Goal: Find specific page/section: Find specific page/section

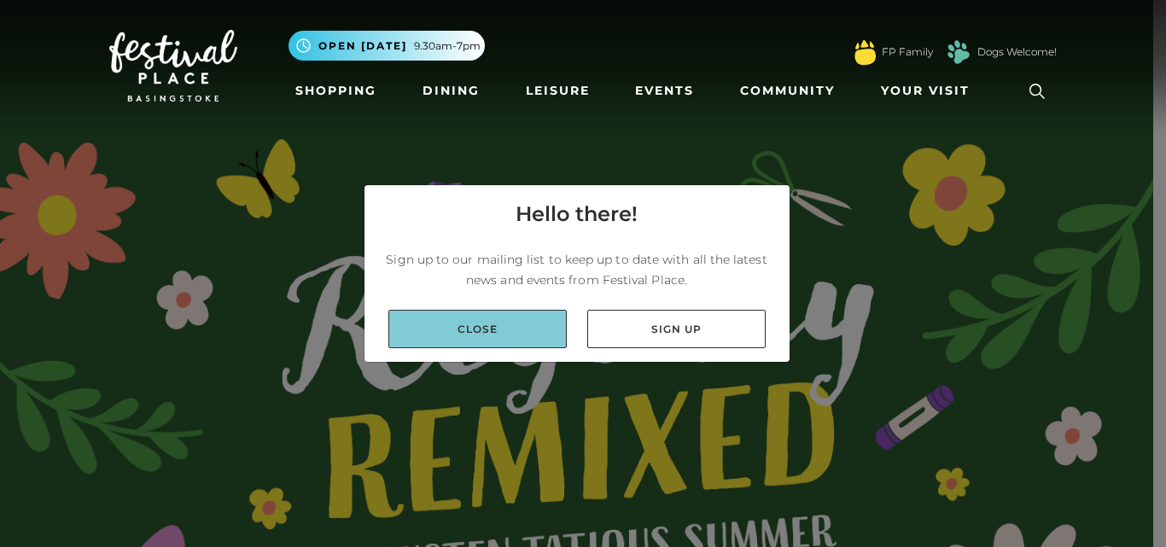
click at [447, 326] on link "Close" at bounding box center [477, 329] width 178 height 38
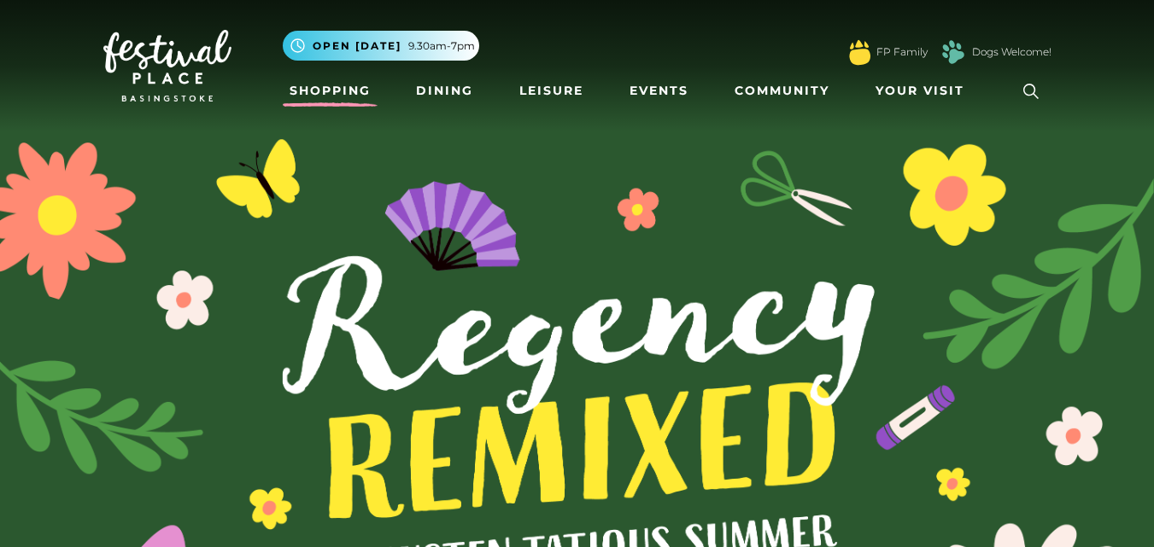
click at [347, 101] on link "Shopping" at bounding box center [330, 91] width 95 height 32
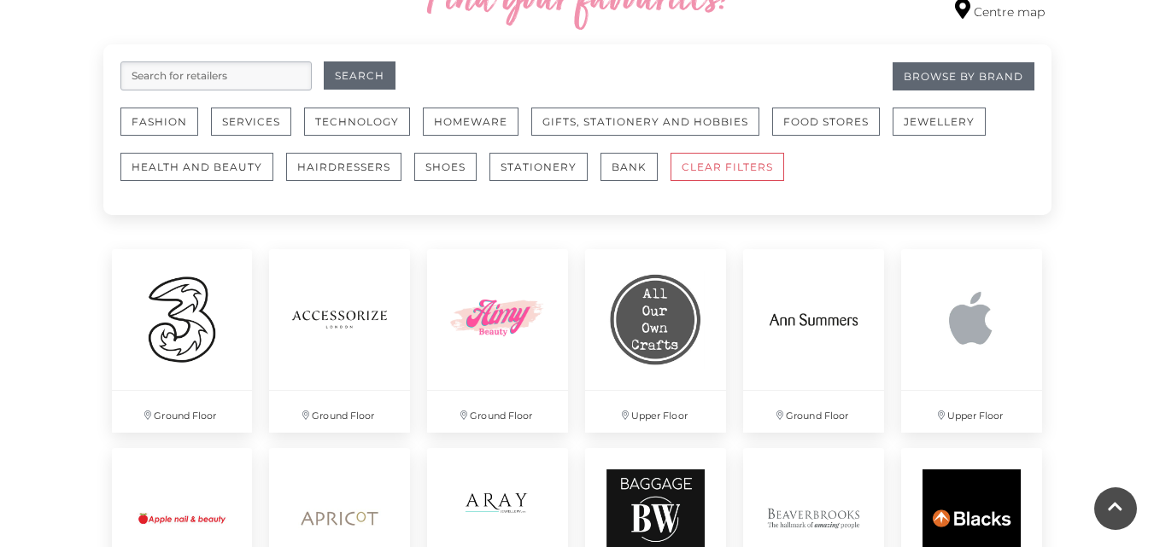
scroll to position [1043, 0]
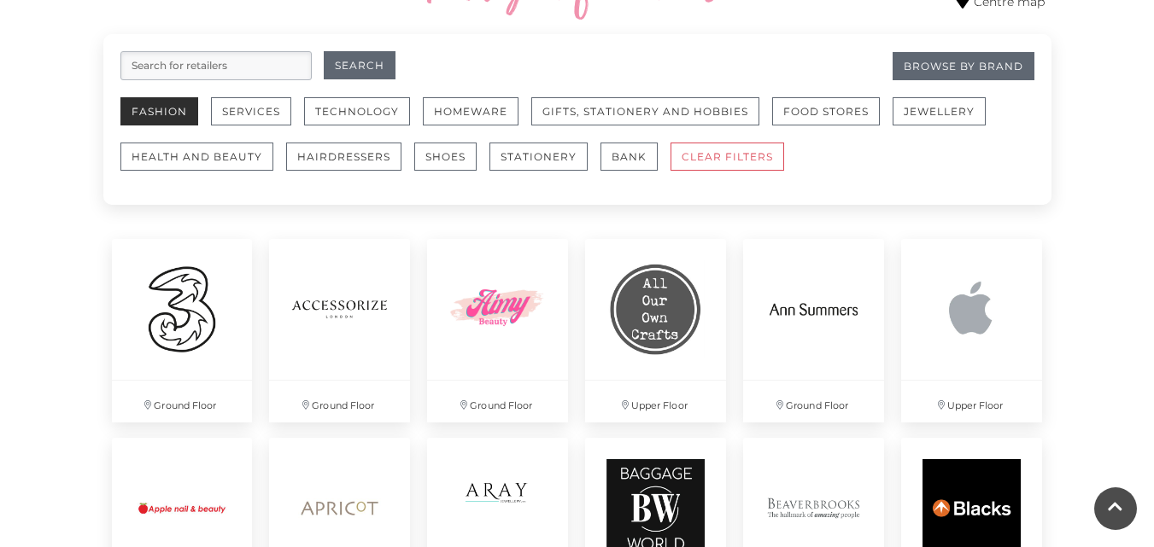
click at [178, 99] on button "Fashion" at bounding box center [159, 111] width 78 height 28
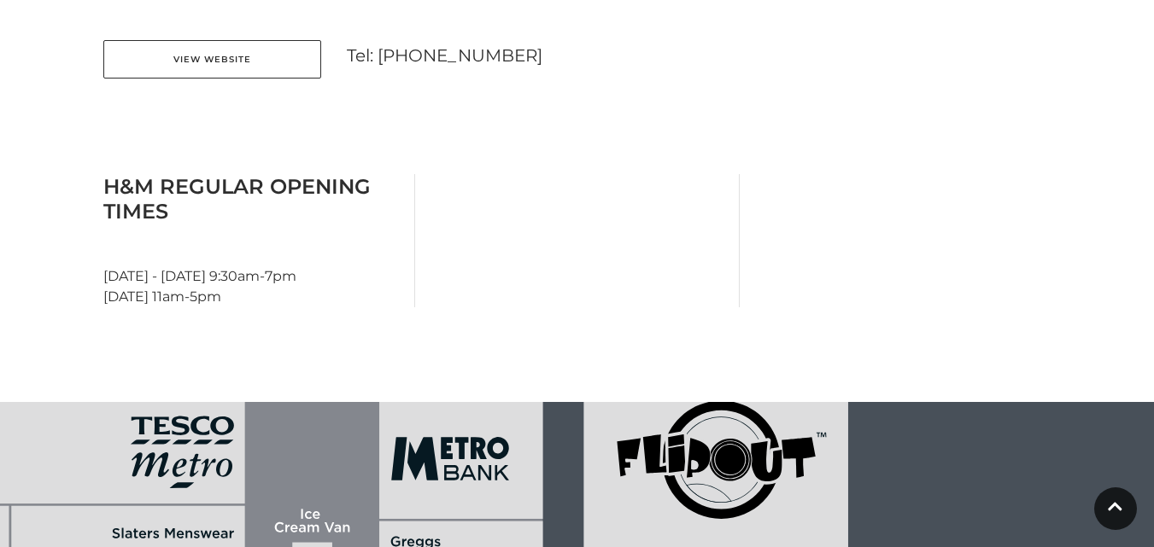
scroll to position [848, 0]
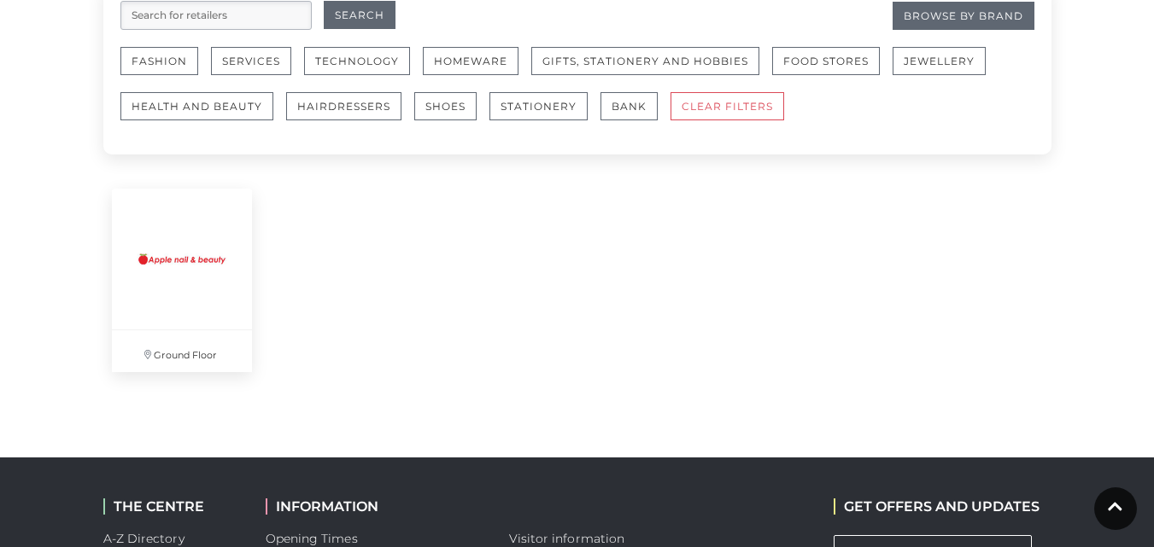
scroll to position [1094, 0]
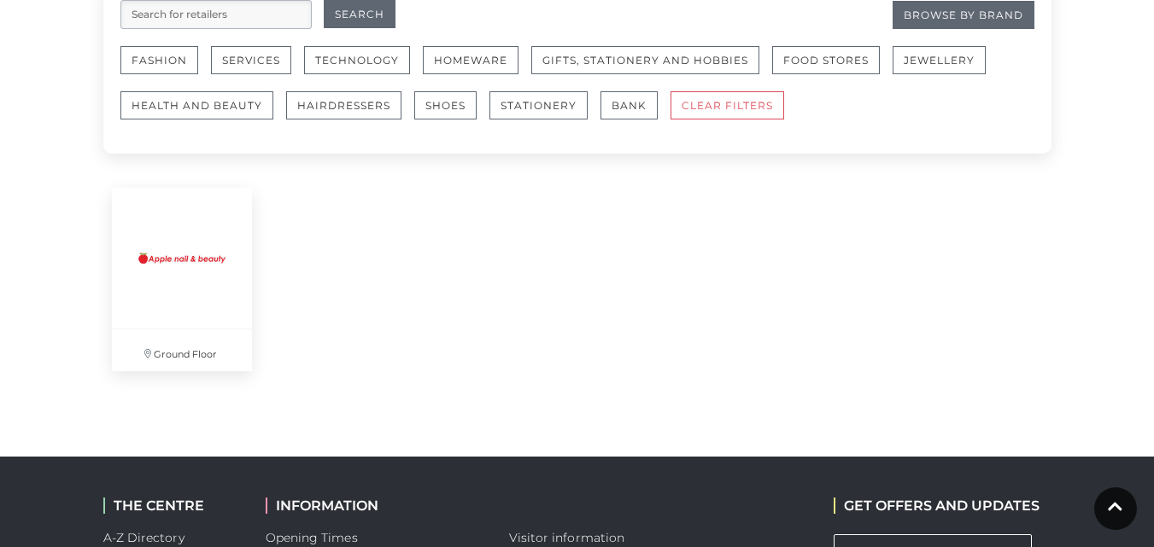
click at [288, 27] on input "search" at bounding box center [215, 14] width 191 height 29
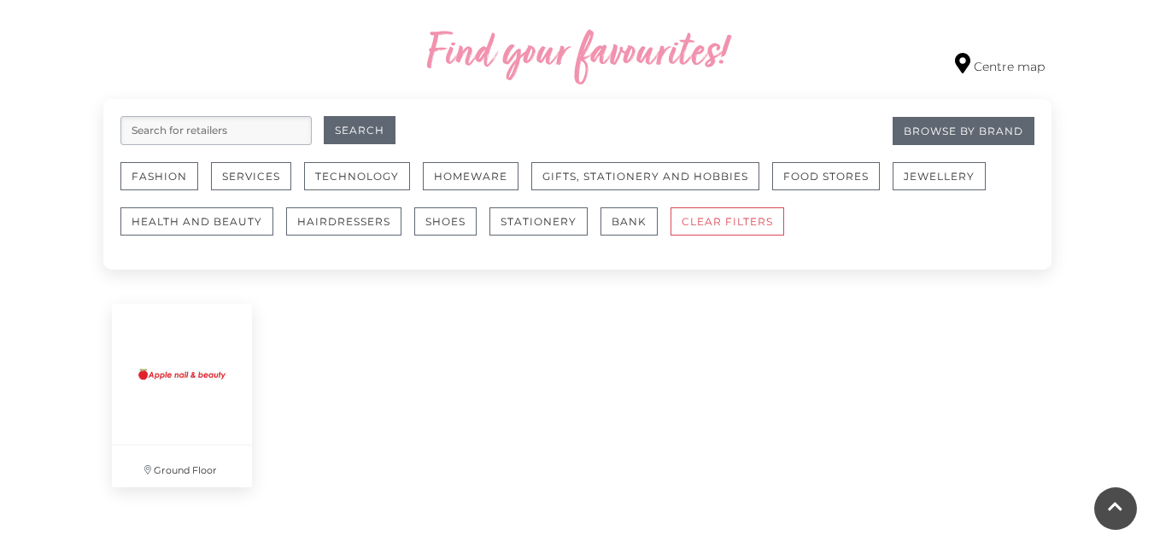
scroll to position [981, 0]
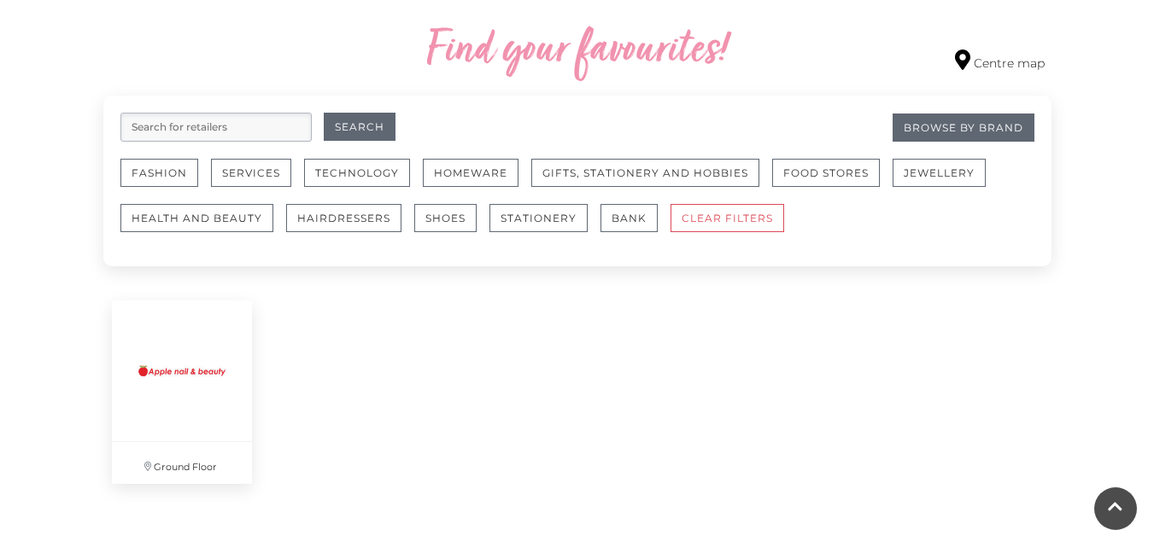
click at [238, 113] on input "search" at bounding box center [215, 127] width 191 height 29
type input "h"
type input "new loook"
click at [324, 113] on button "Search" at bounding box center [360, 127] width 72 height 28
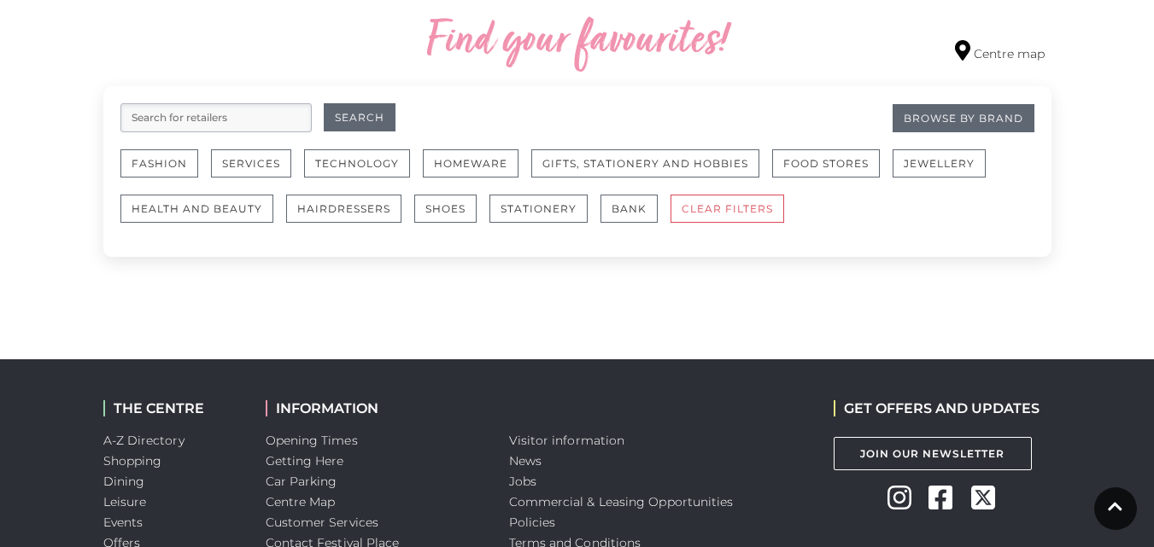
scroll to position [992, 0]
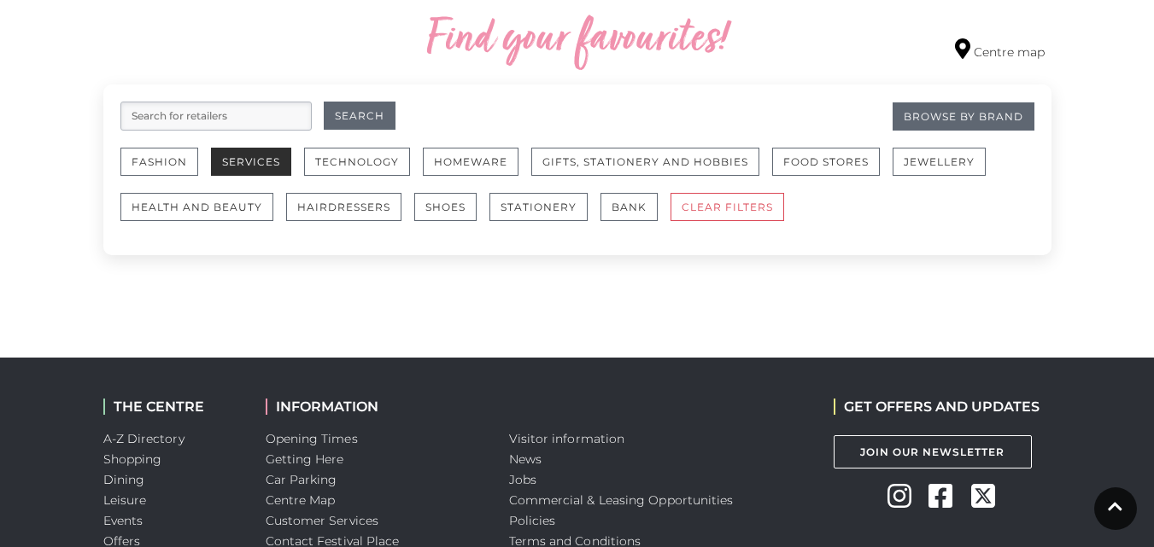
click at [236, 148] on button "Services" at bounding box center [251, 162] width 80 height 28
